Goal: Transaction & Acquisition: Subscribe to service/newsletter

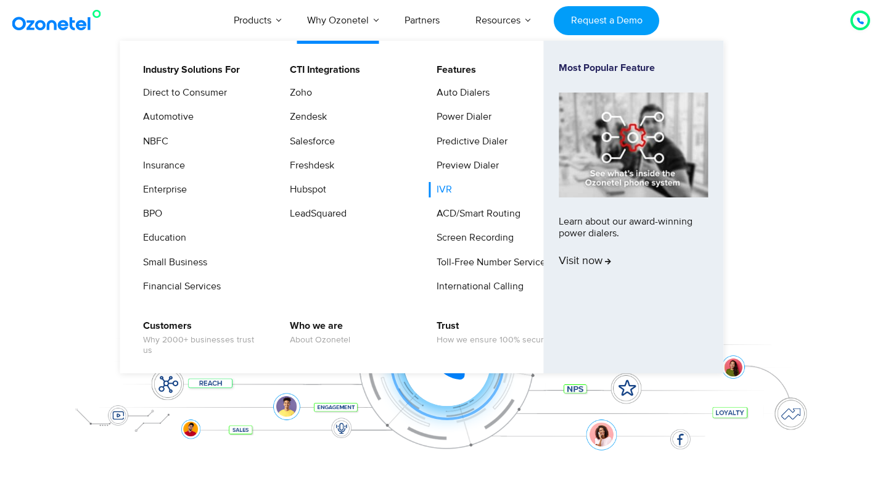
click at [448, 188] on link "IVR" at bounding box center [441, 189] width 25 height 15
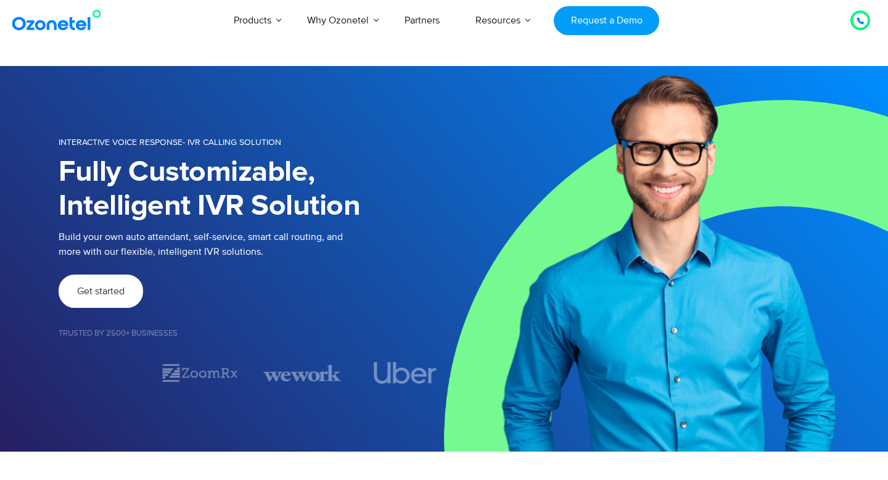
click at [121, 289] on span "Get started" at bounding box center [100, 291] width 47 height 10
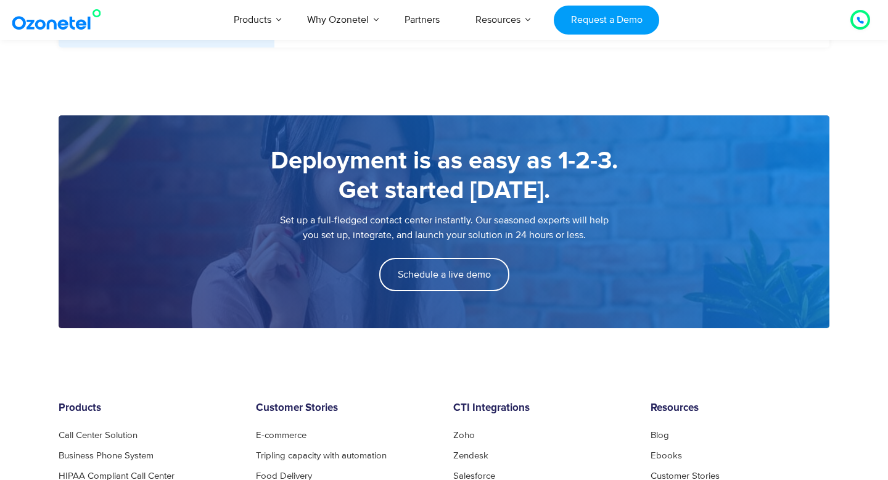
scroll to position [1535, 0]
